Goal: Task Accomplishment & Management: Use online tool/utility

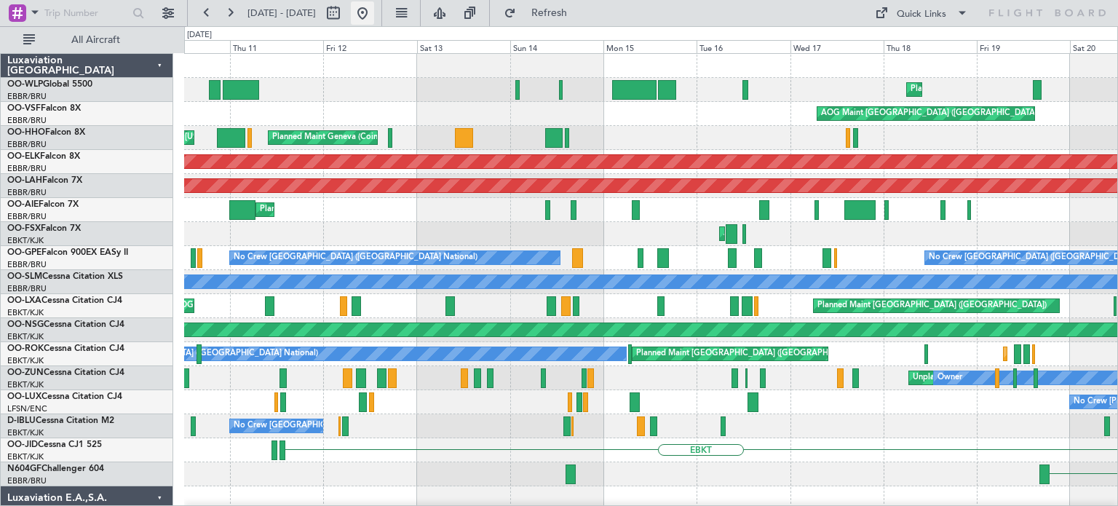
click at [374, 14] on button at bounding box center [362, 12] width 23 height 23
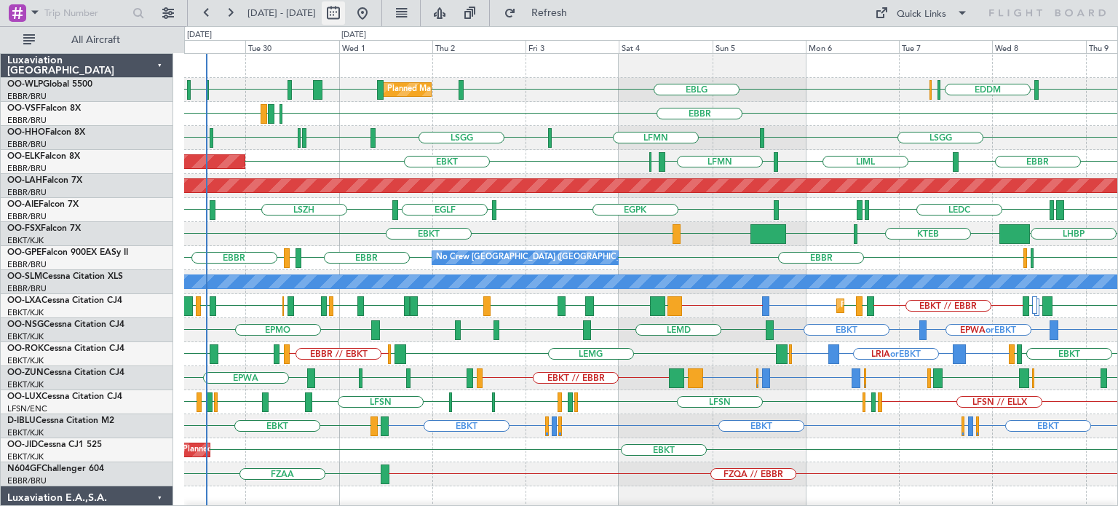
click at [345, 10] on button at bounding box center [333, 12] width 23 height 23
select select "9"
select select "2025"
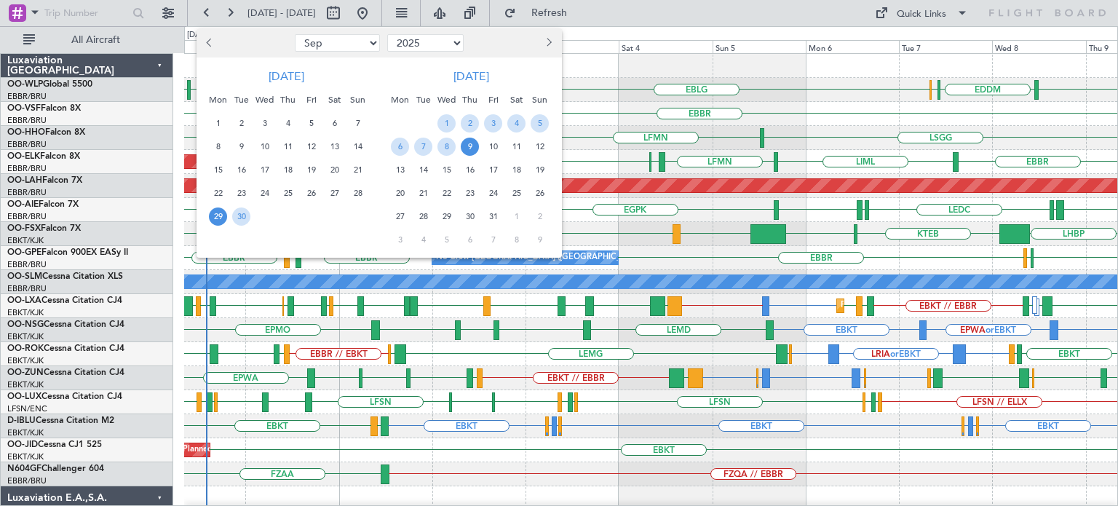
click at [213, 211] on span "29" at bounding box center [218, 216] width 18 height 18
click at [422, 145] on span "7" at bounding box center [423, 147] width 18 height 18
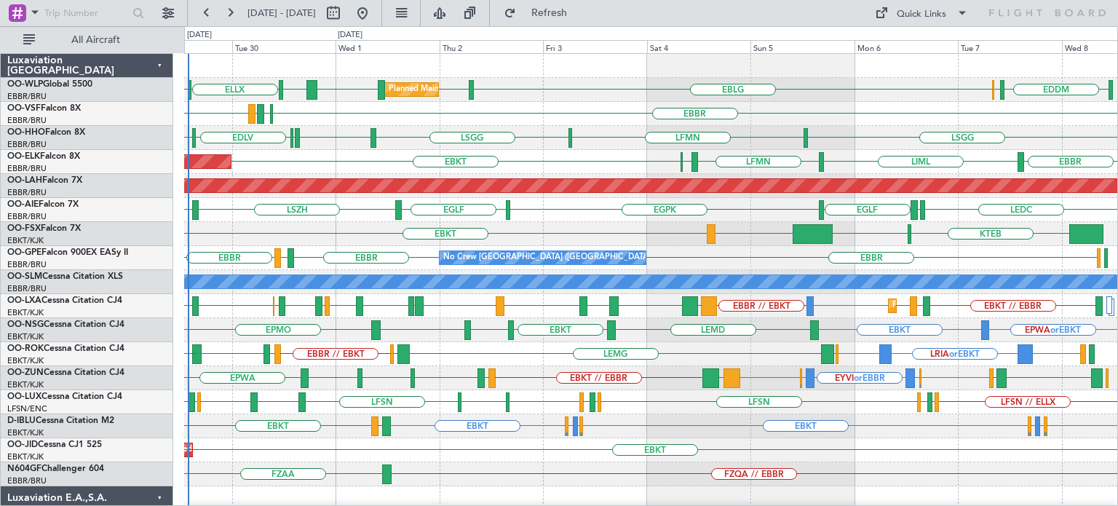
click at [1048, 257] on div "No Crew [GEOGRAPHIC_DATA] ([GEOGRAPHIC_DATA] National) [GEOGRAPHIC_DATA] LFMD […" at bounding box center [650, 258] width 933 height 24
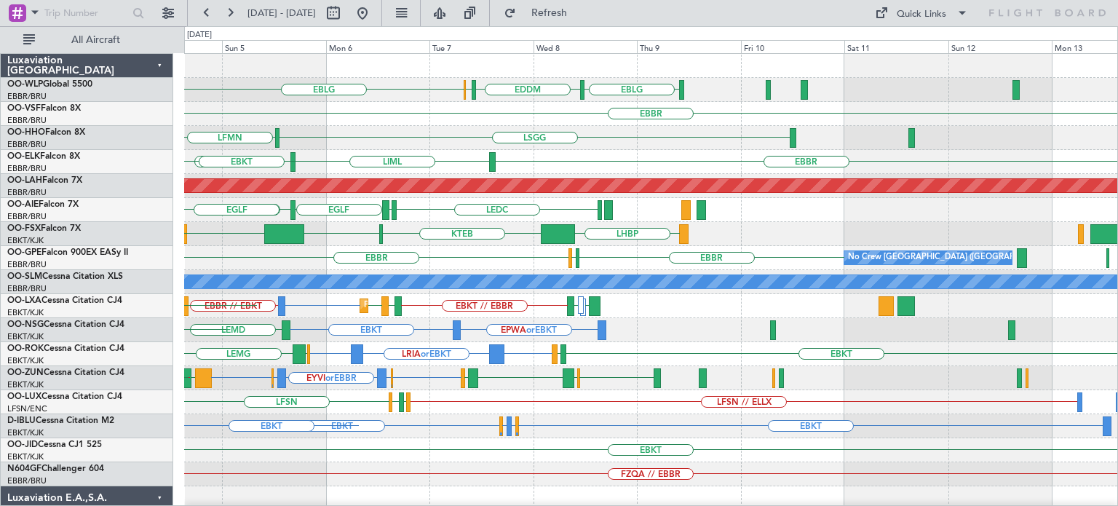
click at [526, 218] on div "LEDC LEXJ [GEOGRAPHIC_DATA] [GEOGRAPHIC_DATA] [GEOGRAPHIC_DATA]" at bounding box center [650, 210] width 933 height 24
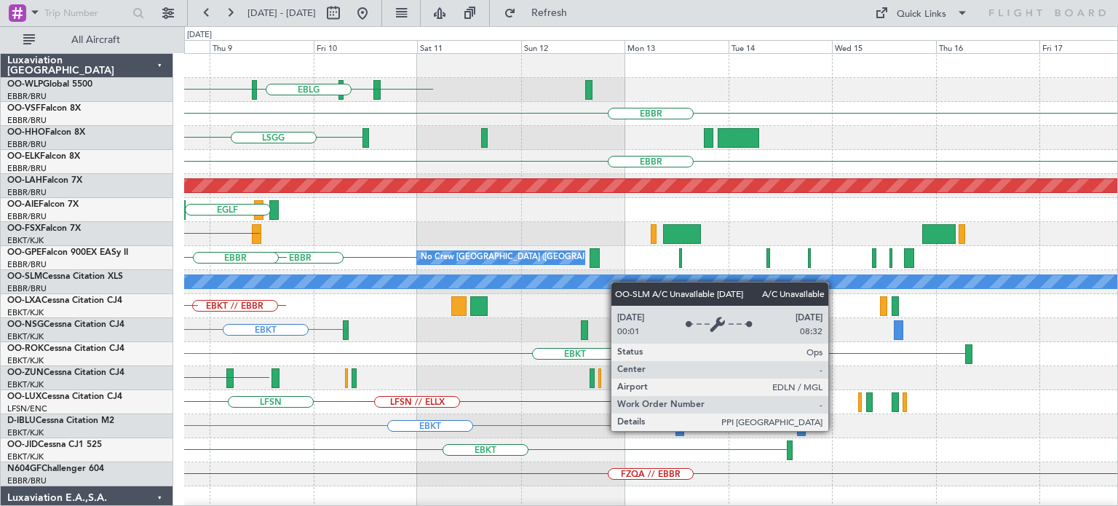
click at [581, 287] on div "EBLG EDDM ELLX EBLG [GEOGRAPHIC_DATA] [GEOGRAPHIC_DATA] [GEOGRAPHIC_DATA] LIML …" at bounding box center [650, 450] width 933 height 793
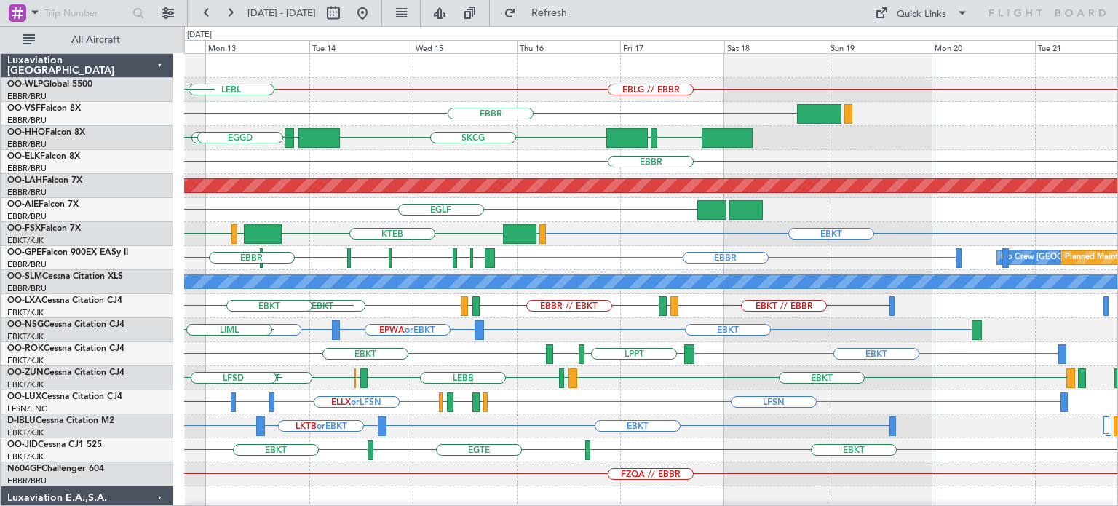
click at [499, 169] on div "EBBR" at bounding box center [650, 162] width 933 height 24
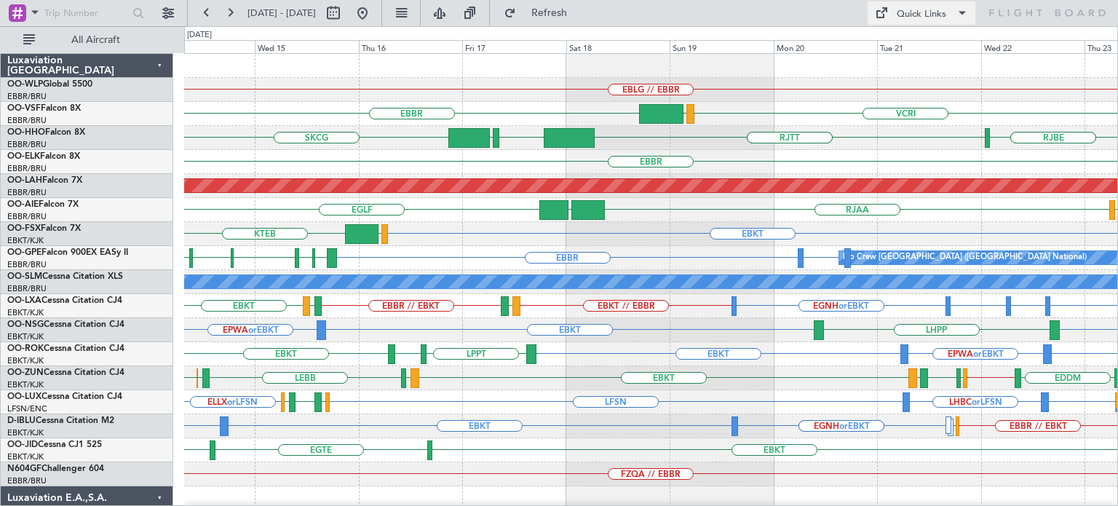
click at [926, 10] on div "Quick Links" at bounding box center [922, 14] width 50 height 15
click at [929, 45] on button "Trip Builder" at bounding box center [922, 48] width 109 height 35
